Goal: Information Seeking & Learning: Learn about a topic

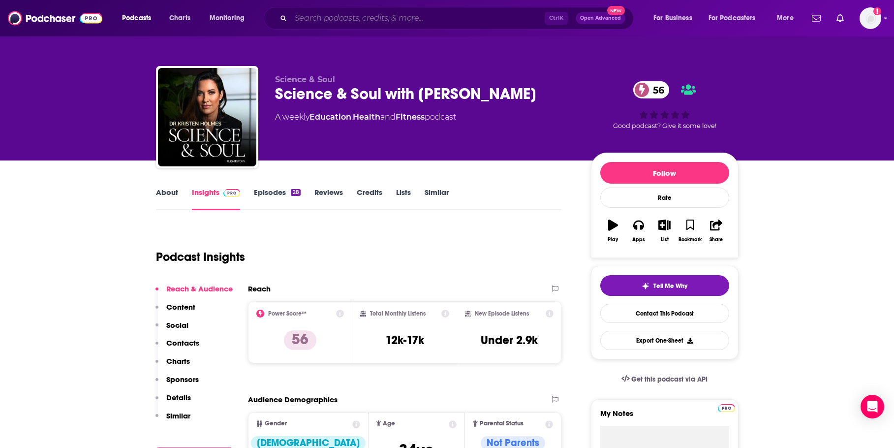
click at [489, 18] on input "Search podcasts, credits, & more..." at bounding box center [418, 18] width 254 height 16
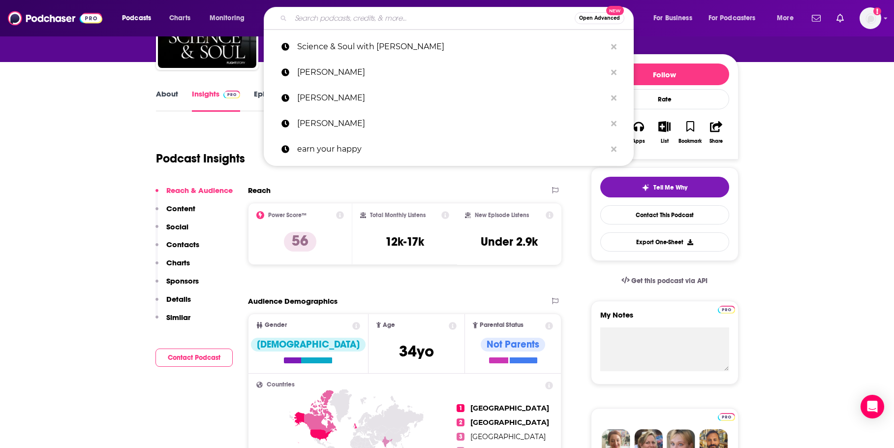
paste input "Revolution Health Radio with [PERSON_NAME]"
type input "Revolution Health Radio with [PERSON_NAME]"
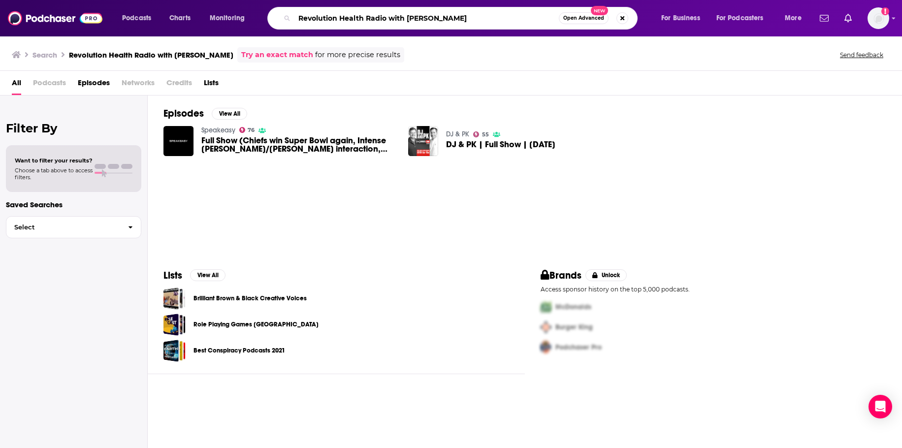
drag, startPoint x: 459, startPoint y: 21, endPoint x: 386, endPoint y: 15, distance: 73.5
click at [386, 15] on input "Revolution Health Radio with [PERSON_NAME]" at bounding box center [426, 18] width 264 height 16
type input "Revolution Health Radio"
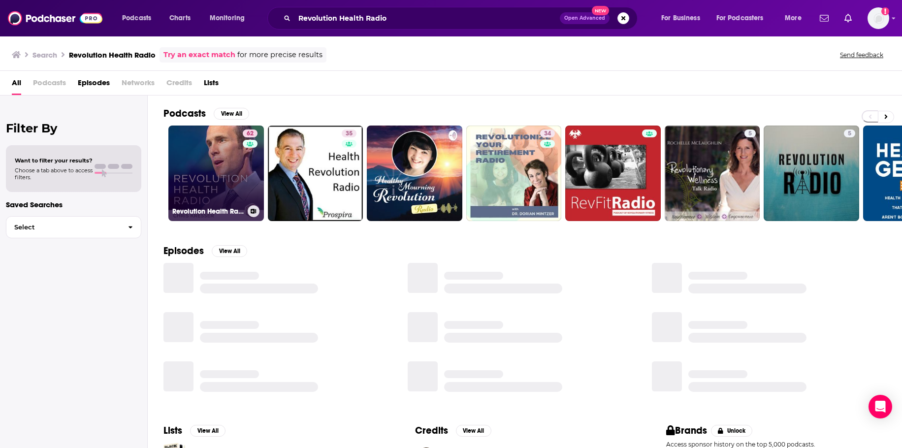
click at [210, 158] on link "62 Revolution Health Radio" at bounding box center [215, 172] width 95 height 95
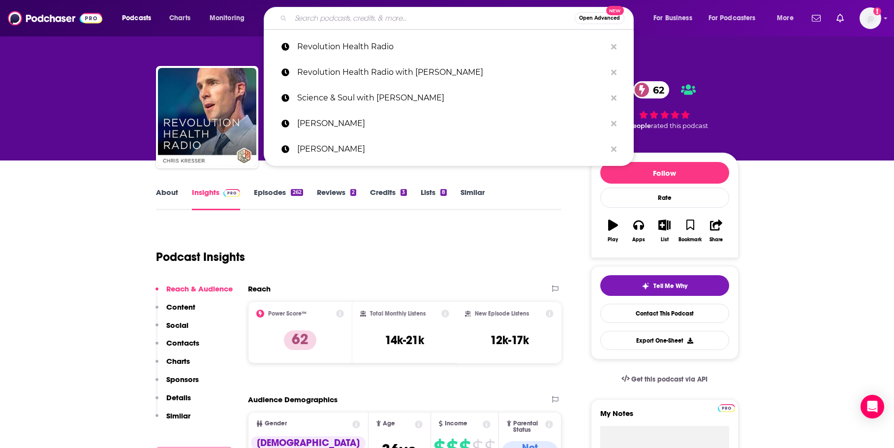
click at [419, 20] on input "Search podcasts, credits, & more..." at bounding box center [433, 18] width 284 height 16
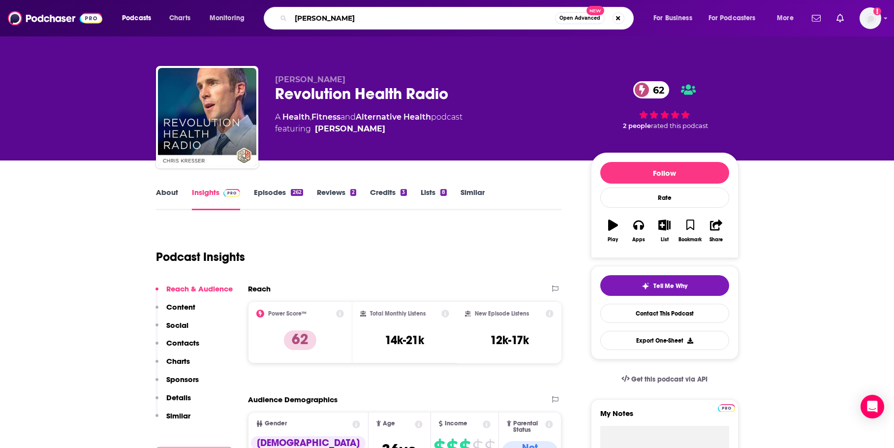
type input "[PERSON_NAME]"
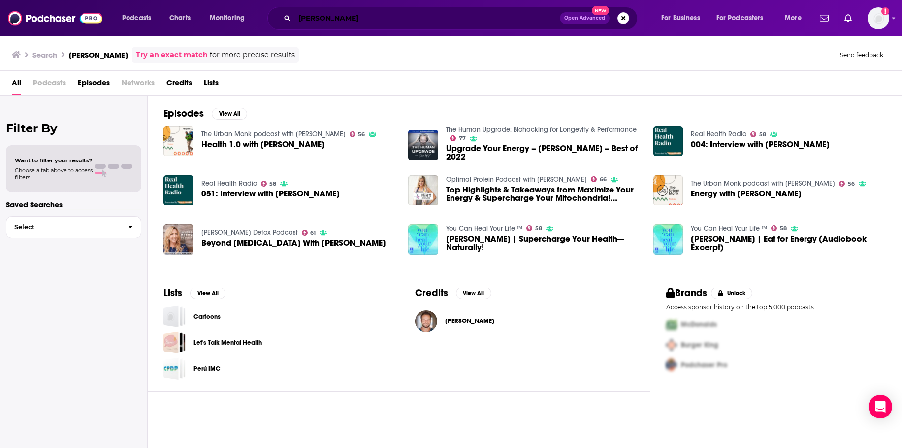
click at [314, 17] on input "[PERSON_NAME]" at bounding box center [426, 18] width 265 height 16
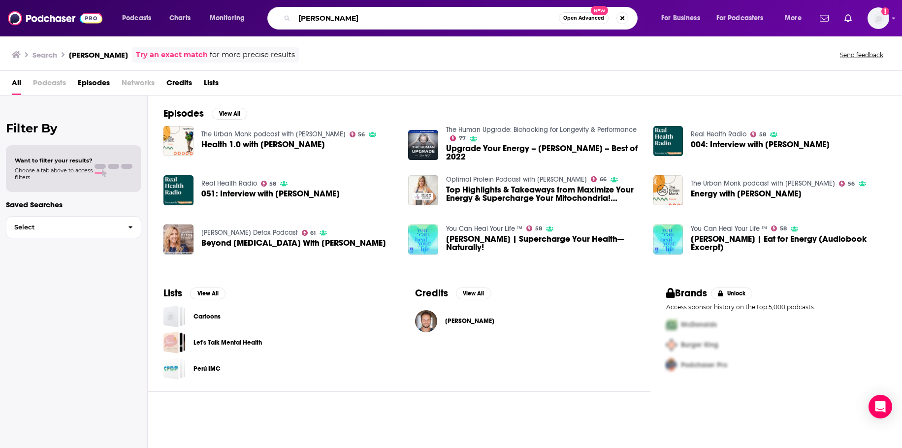
click at [315, 17] on input "[PERSON_NAME]" at bounding box center [426, 18] width 264 height 16
type input "the energy blueprint"
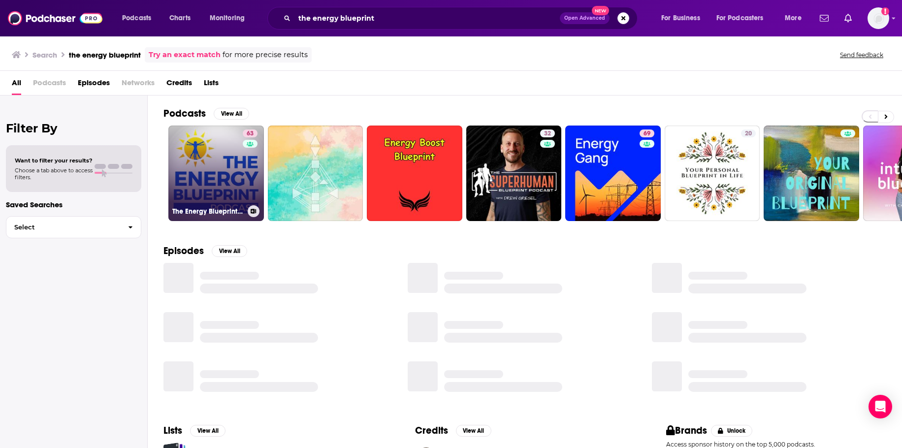
click at [224, 170] on link "63 The Energy Blueprint Podcast" at bounding box center [215, 172] width 95 height 95
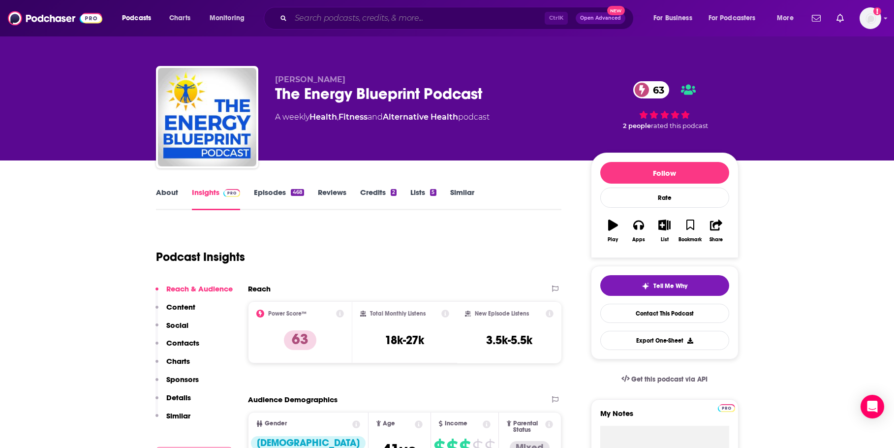
click at [369, 20] on input "Search podcasts, credits, & more..." at bounding box center [418, 18] width 254 height 16
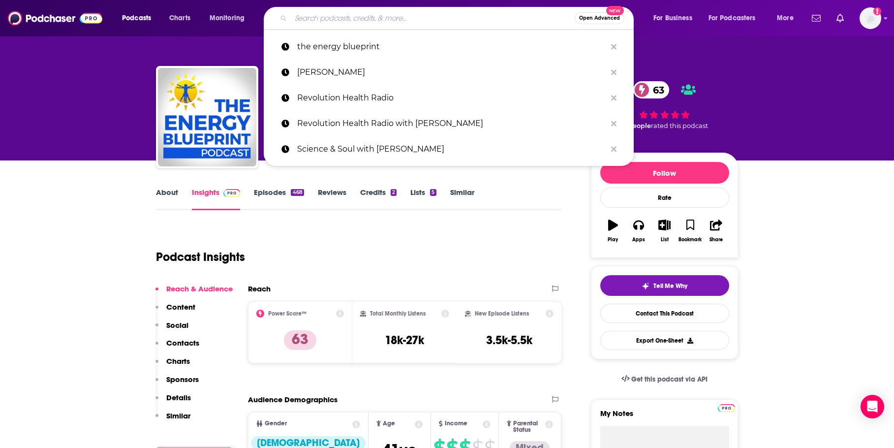
paste input "[PERSON_NAME]"
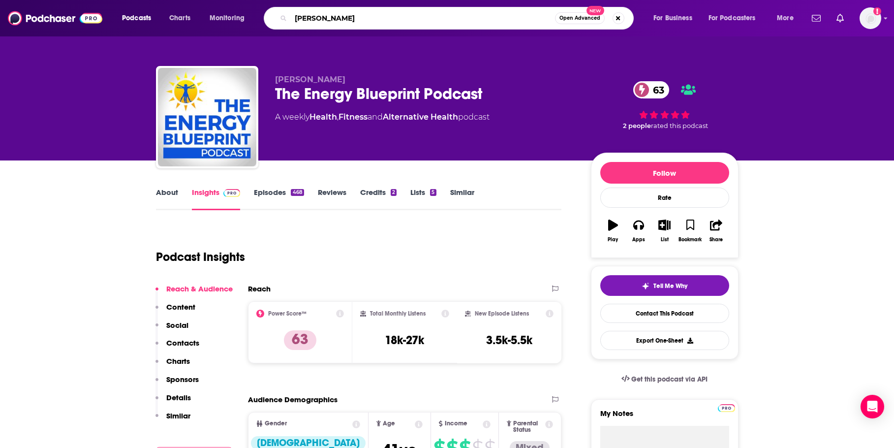
type input "[PERSON_NAME] podcast"
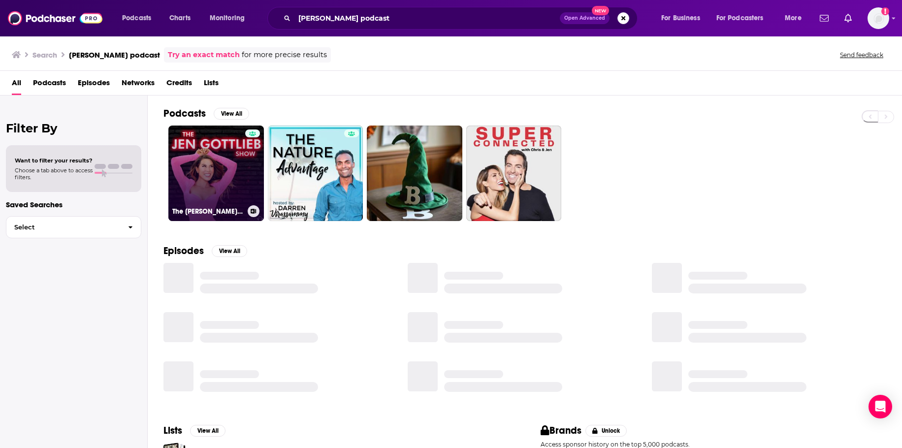
click at [226, 159] on link "The [PERSON_NAME] Show" at bounding box center [215, 172] width 95 height 95
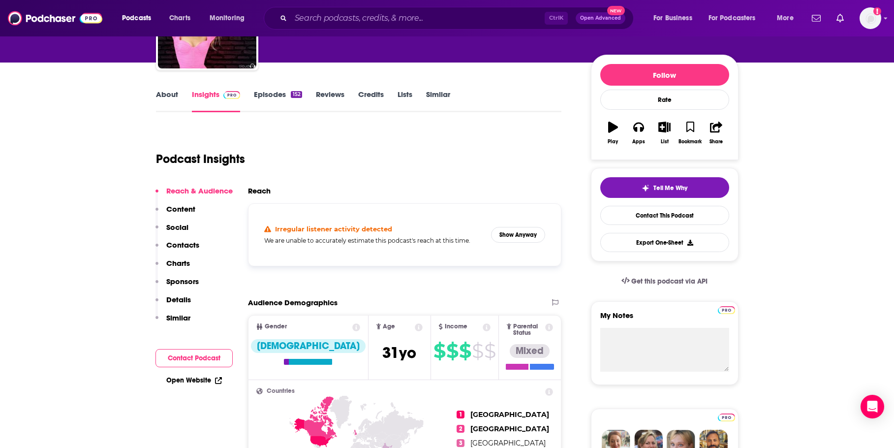
scroll to position [98, 0]
click at [536, 238] on button "Show Anyway" at bounding box center [518, 234] width 54 height 16
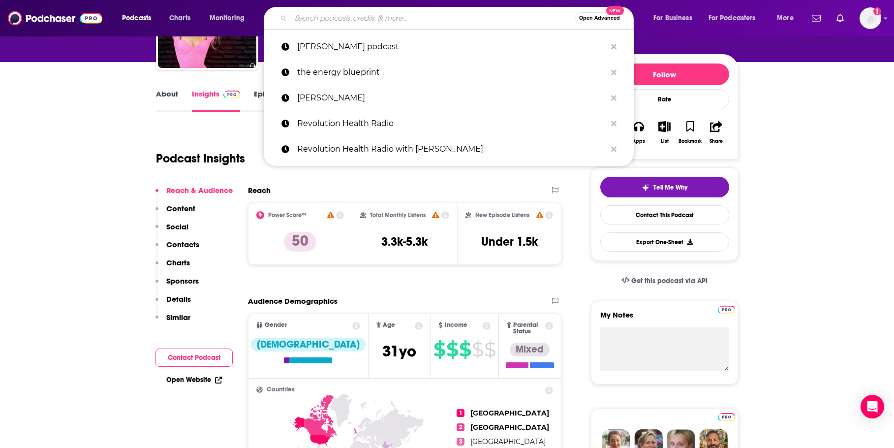
click at [409, 14] on input "Search podcasts, credits, & more..." at bounding box center [433, 18] width 284 height 16
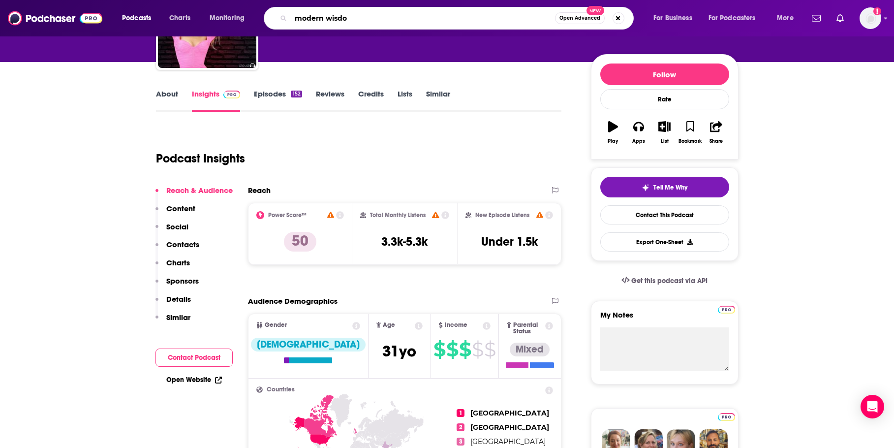
type input "modern wisdom"
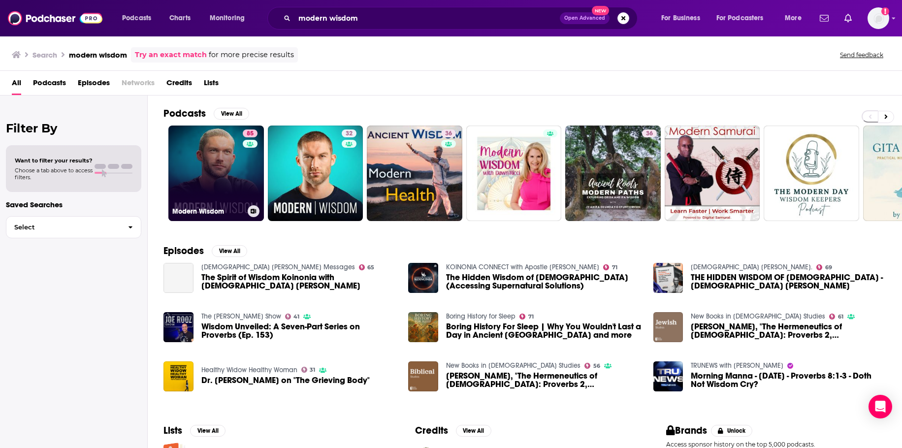
click at [220, 164] on link "85 Modern Wisdom" at bounding box center [215, 172] width 95 height 95
